Goal: Navigation & Orientation: Find specific page/section

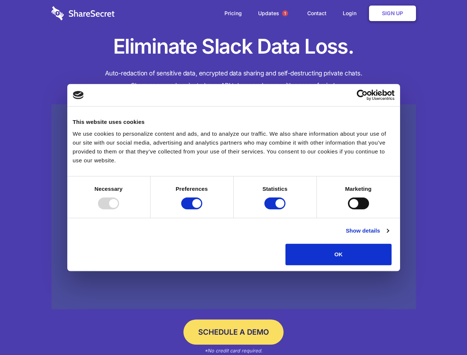
click at [119, 209] on div at bounding box center [108, 204] width 21 height 12
click at [202, 209] on input "Preferences" at bounding box center [191, 204] width 21 height 12
checkbox input "false"
click at [276, 209] on input "Statistics" at bounding box center [275, 204] width 21 height 12
checkbox input "false"
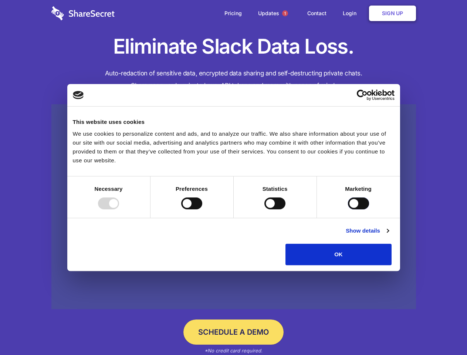
click at [348, 209] on input "Marketing" at bounding box center [358, 204] width 21 height 12
checkbox input "true"
click at [389, 235] on link "Show details" at bounding box center [367, 230] width 43 height 9
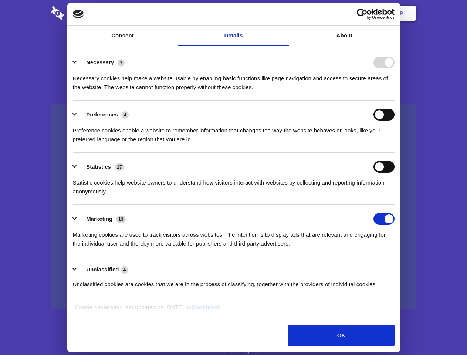
click at [395, 101] on li "Necessary 7 Necessary cookies help make a website usable by enabling basic func…" at bounding box center [234, 74] width 322 height 52
click at [285, 13] on span "1" at bounding box center [285, 13] width 6 height 6
